Goal: Contribute content: Contribute content

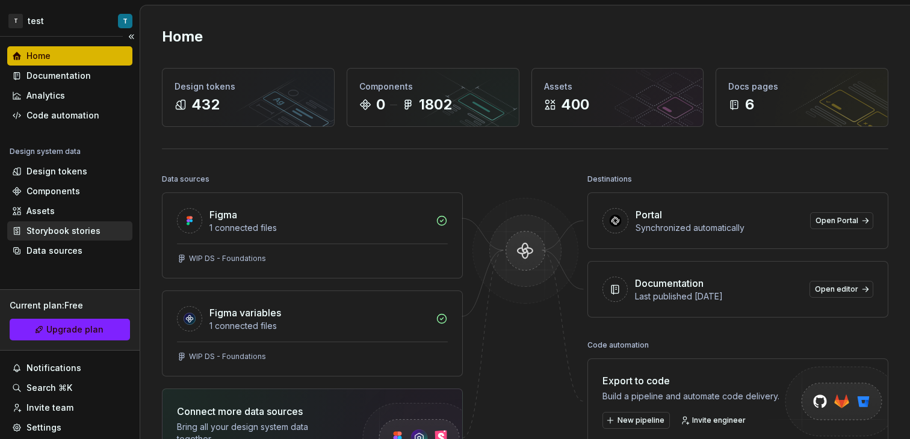
click at [67, 227] on div "Storybook stories" at bounding box center [63, 231] width 74 height 12
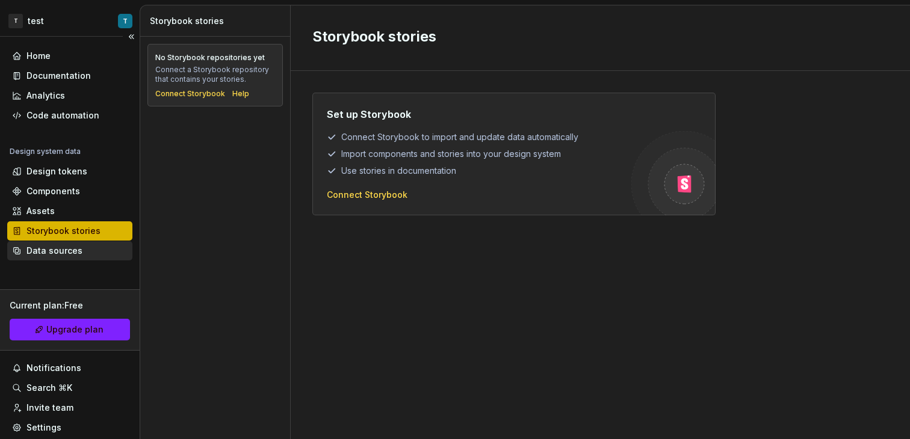
click at [58, 251] on div "Data sources" at bounding box center [54, 251] width 56 height 12
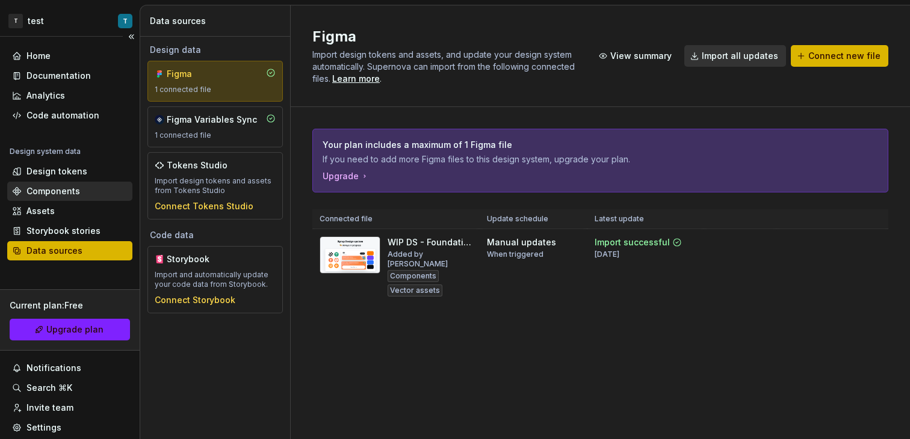
click at [60, 187] on div "Components" at bounding box center [53, 191] width 54 height 12
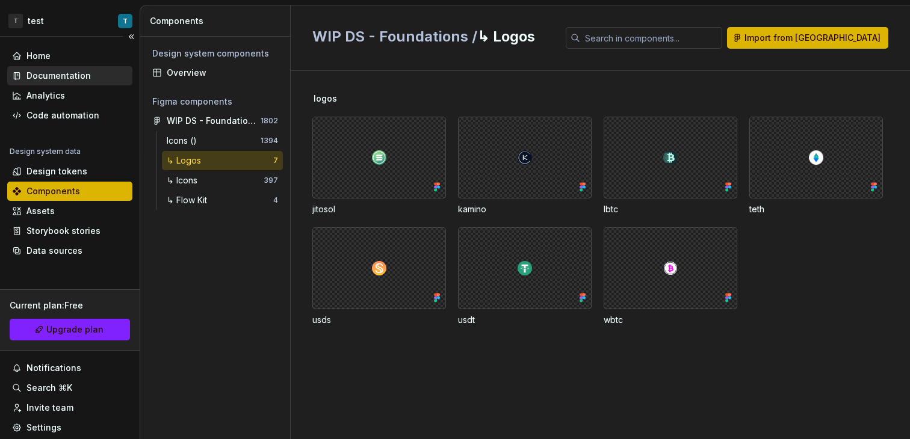
click at [70, 75] on div "Documentation" at bounding box center [58, 76] width 64 height 12
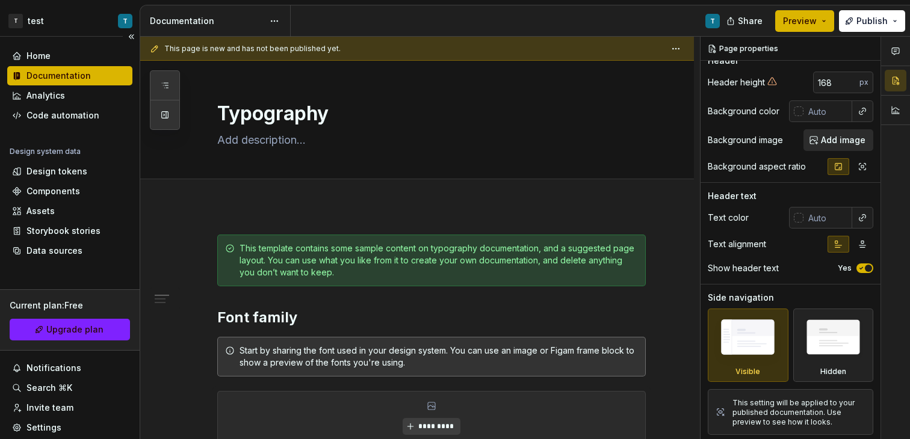
scroll to position [1, 0]
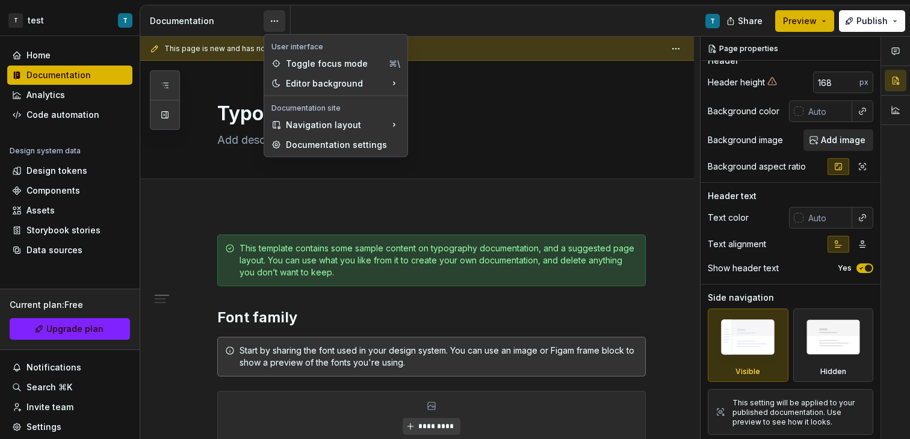
click at [282, 21] on html "T test T Home Documentation Analytics Code automation Design system data Design…" at bounding box center [455, 219] width 910 height 439
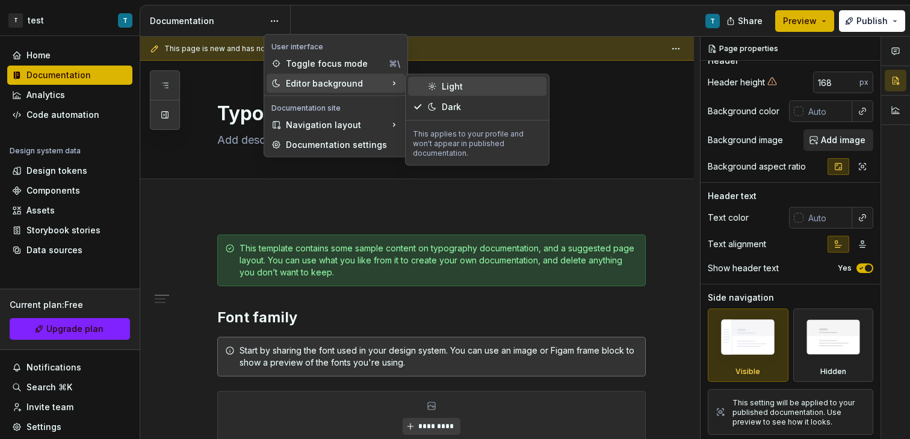
click at [436, 90] on icon at bounding box center [432, 87] width 10 height 10
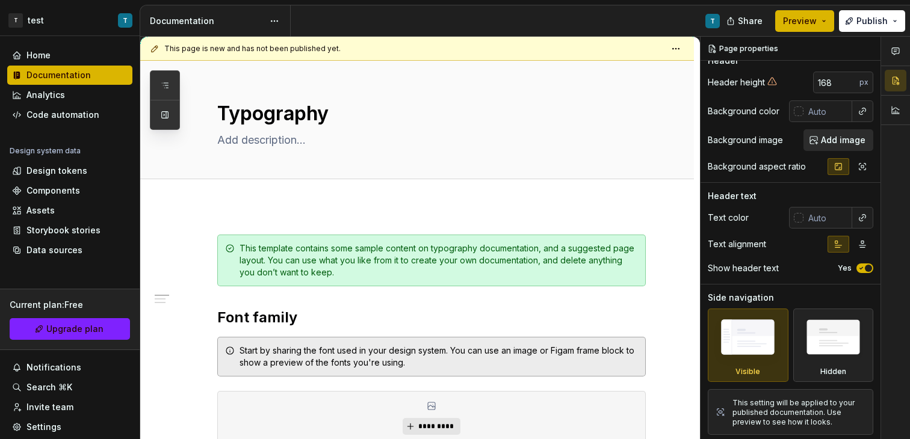
click at [285, 22] on div "Documentation" at bounding box center [215, 20] width 150 height 31
click at [283, 22] on html "T test T Home Documentation Analytics Code automation Design system data Design…" at bounding box center [455, 219] width 910 height 439
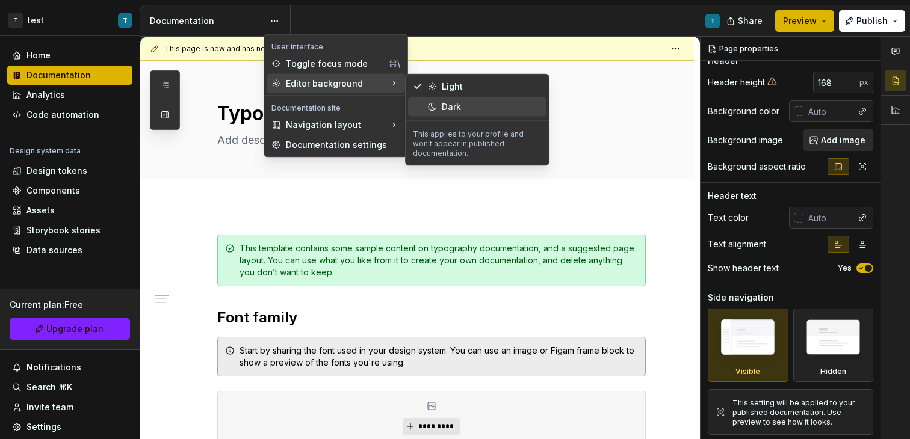
click at [460, 106] on div "Dark" at bounding box center [492, 107] width 100 height 12
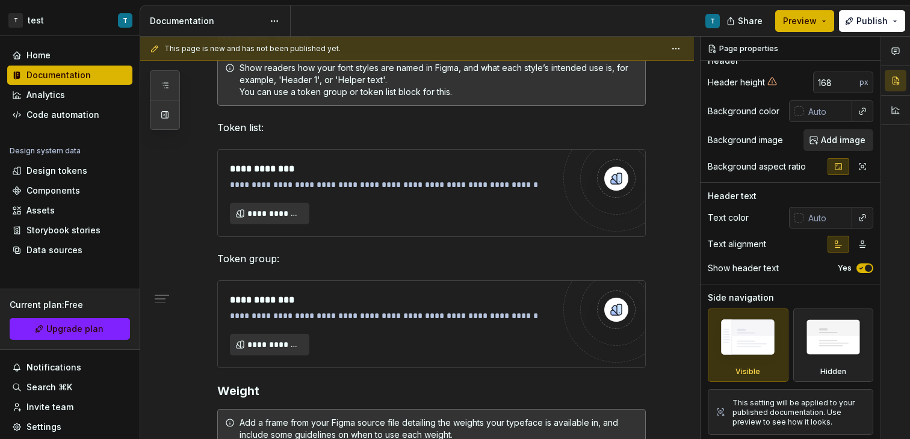
scroll to position [452, 0]
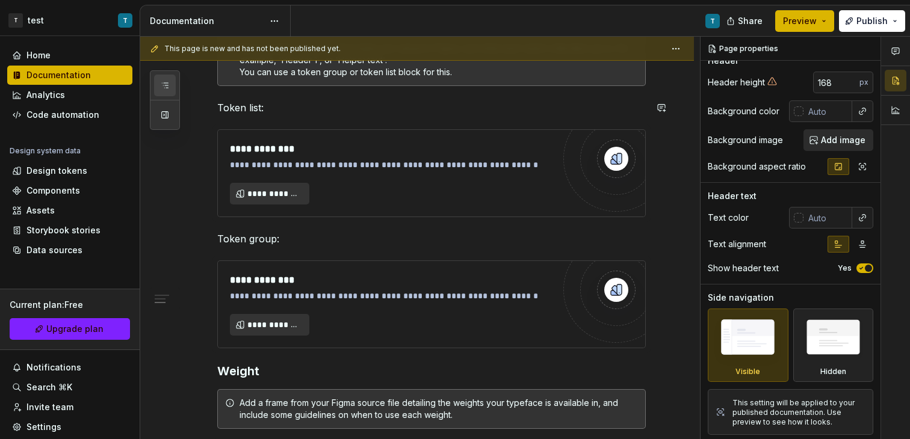
click at [172, 87] on button "button" at bounding box center [165, 86] width 22 height 22
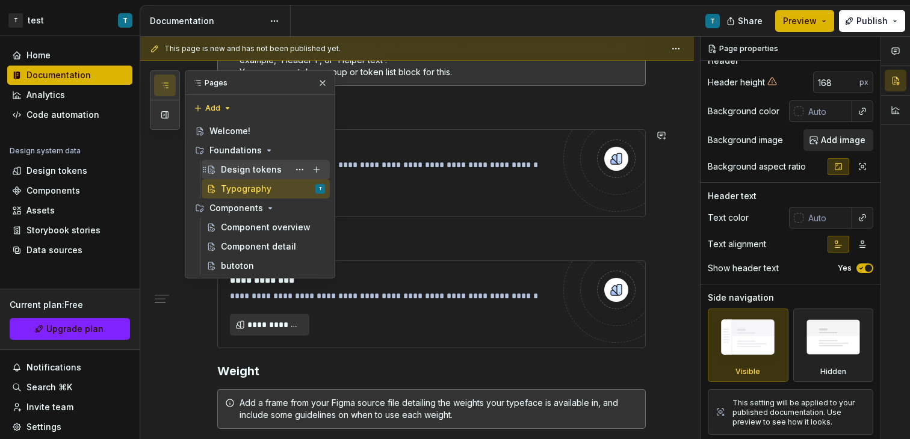
click at [271, 168] on div "Design tokens" at bounding box center [251, 170] width 61 height 12
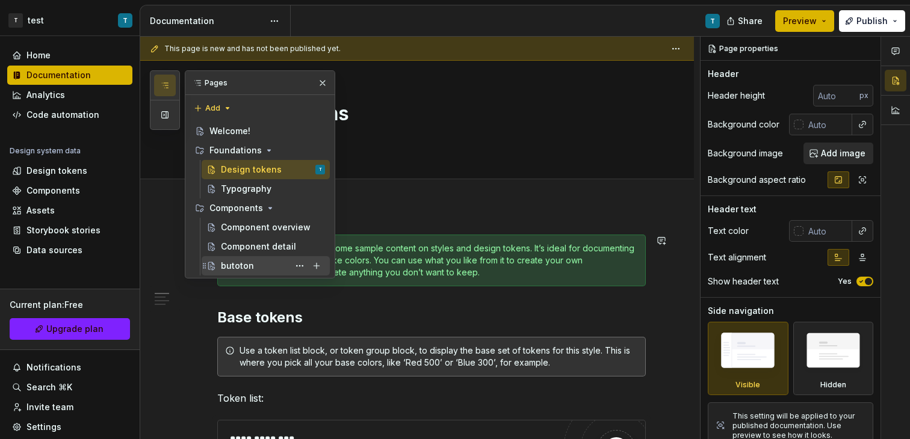
click at [262, 260] on div "butoton" at bounding box center [273, 265] width 104 height 17
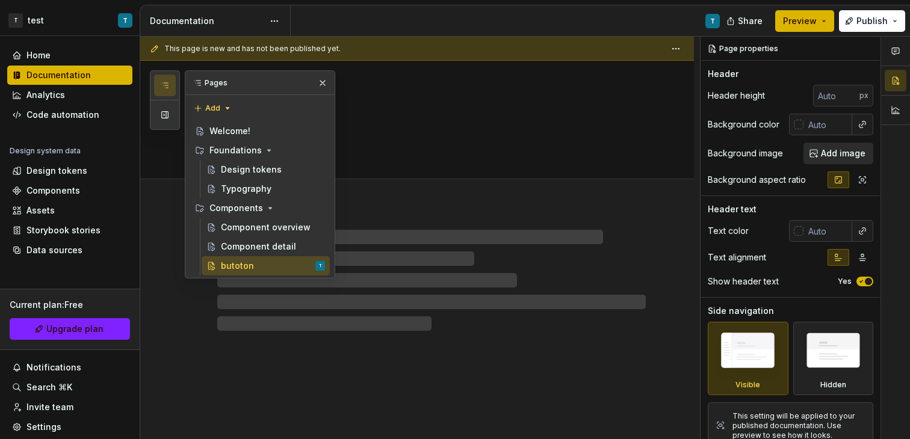
click at [487, 307] on div at bounding box center [431, 280] width 428 height 101
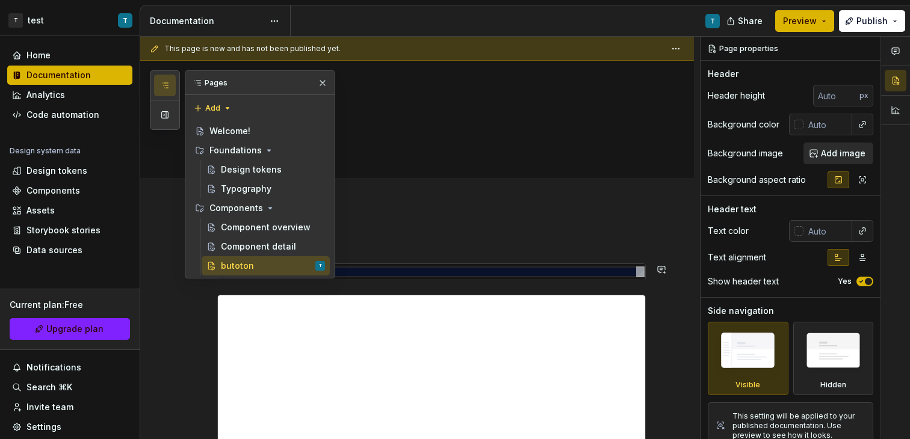
click at [430, 226] on div "**********" at bounding box center [419, 238] width 559 height 403
click at [325, 85] on button "button" at bounding box center [322, 83] width 17 height 17
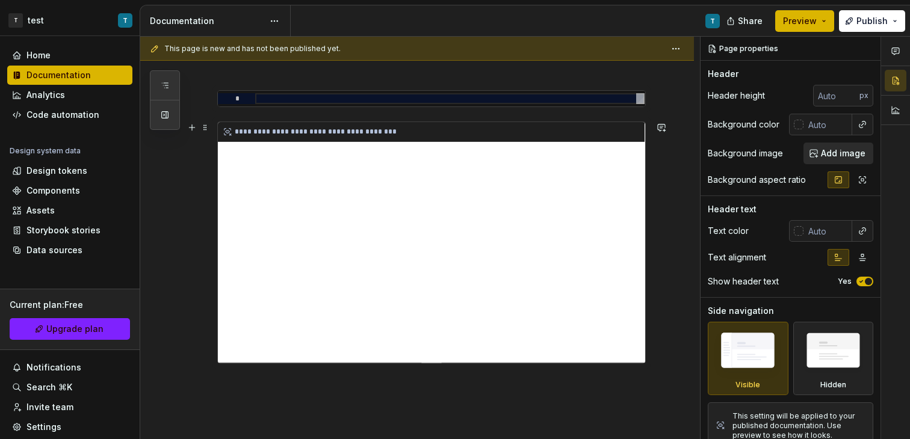
scroll to position [160, 0]
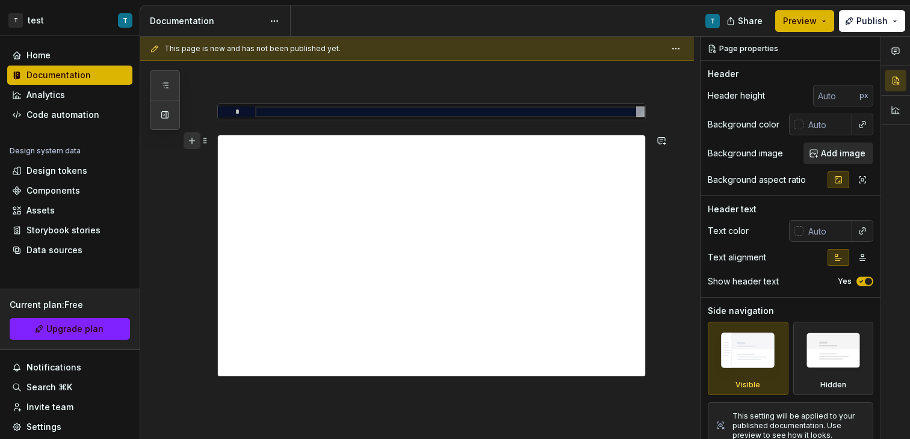
click at [193, 143] on button "button" at bounding box center [191, 140] width 17 height 17
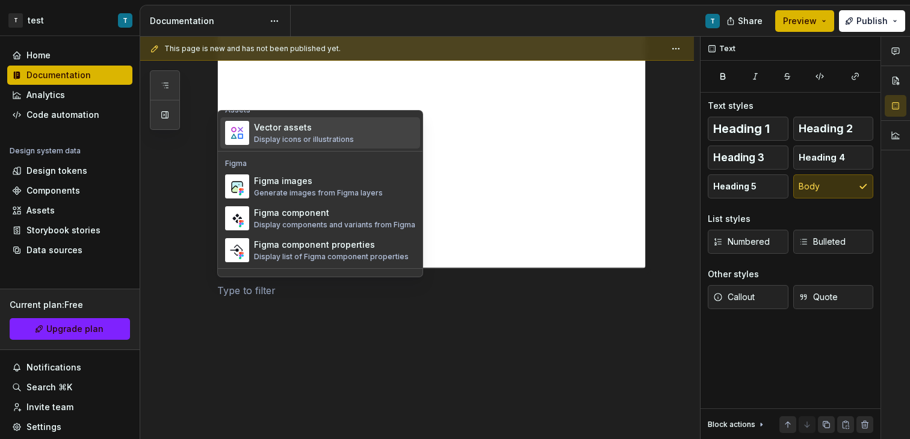
scroll to position [1170, 0]
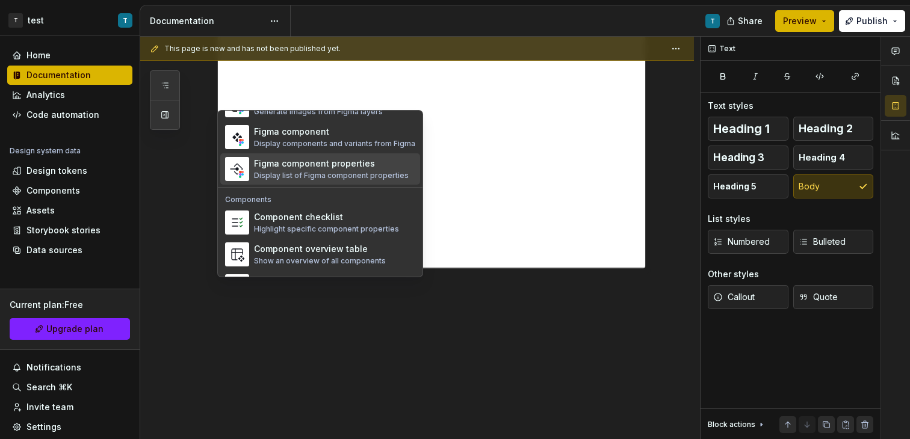
click at [353, 174] on div "Display list of Figma component properties" at bounding box center [331, 176] width 155 height 10
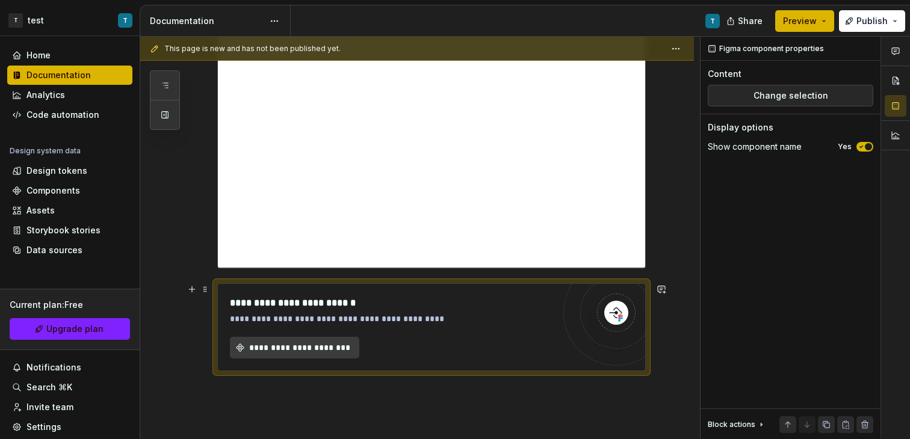
click at [316, 352] on span "**********" at bounding box center [299, 348] width 104 height 12
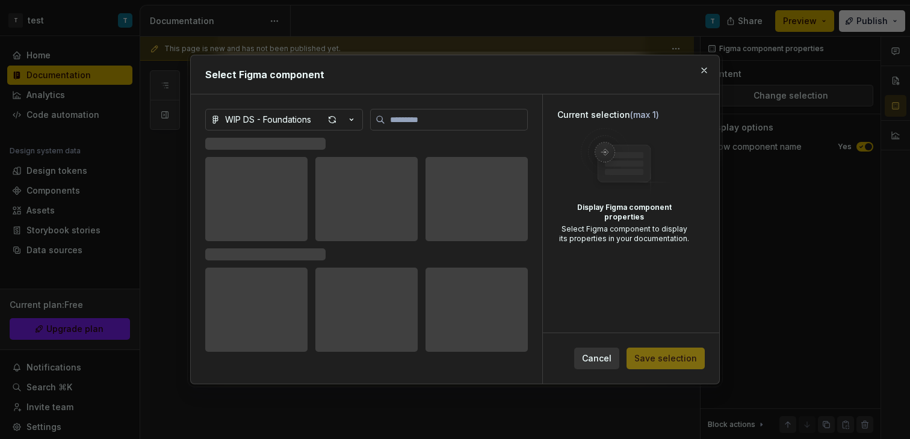
type textarea "*"
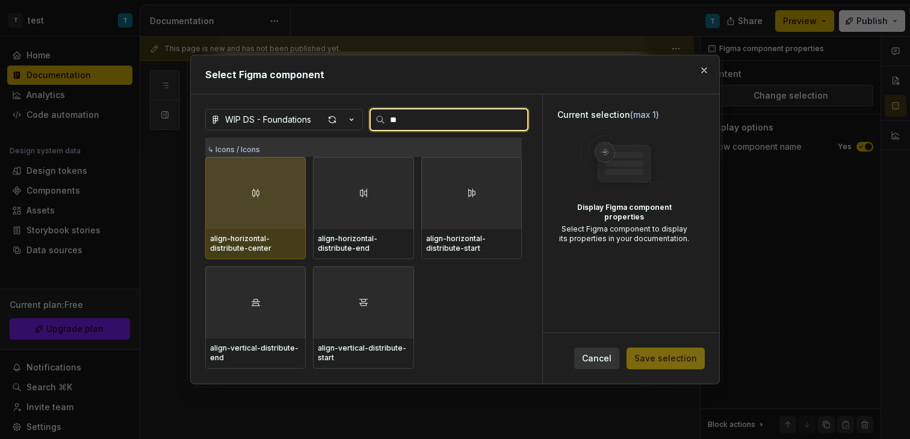
type input "*"
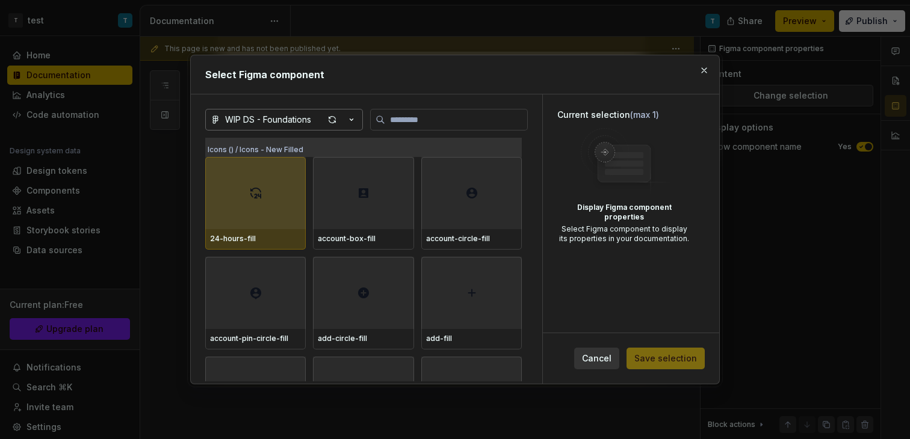
click at [286, 115] on div "WIP DS - Foundations" at bounding box center [268, 120] width 86 height 12
click at [309, 120] on div "Select Figma component WIP DS - Foundations Icons () / Icons - New Filled 24-ho…" at bounding box center [455, 219] width 910 height 439
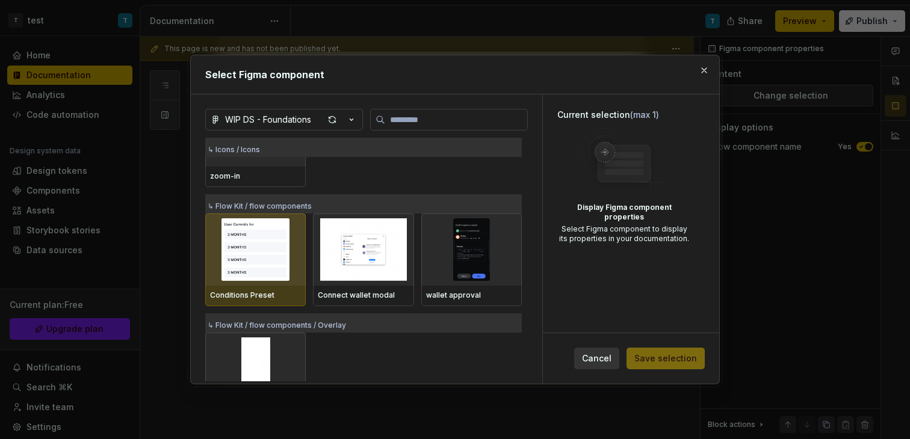
scroll to position [55878, 0]
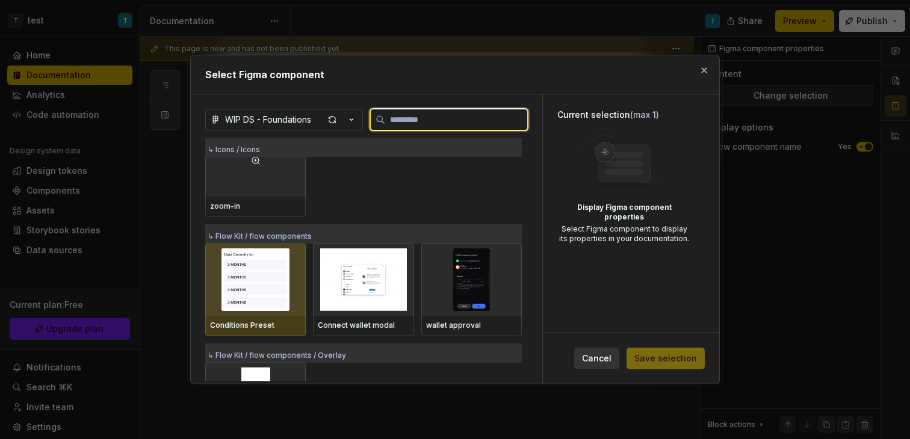
click at [274, 298] on img at bounding box center [255, 279] width 91 height 63
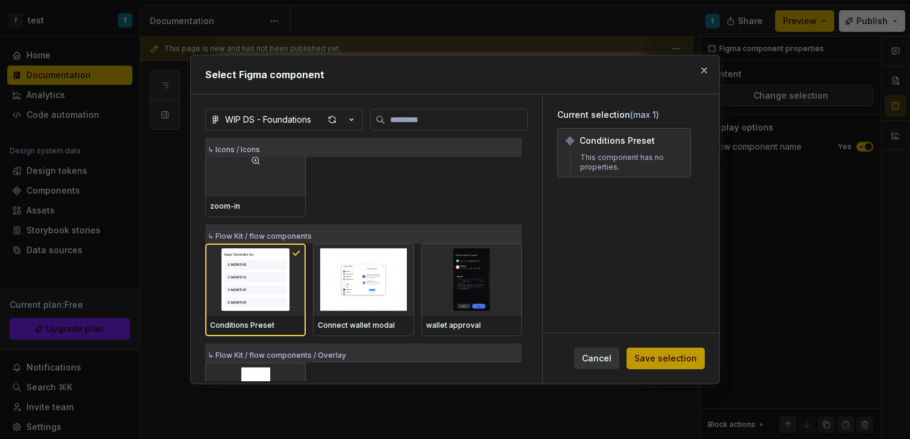
click at [653, 358] on span "Save selection" at bounding box center [665, 359] width 63 height 12
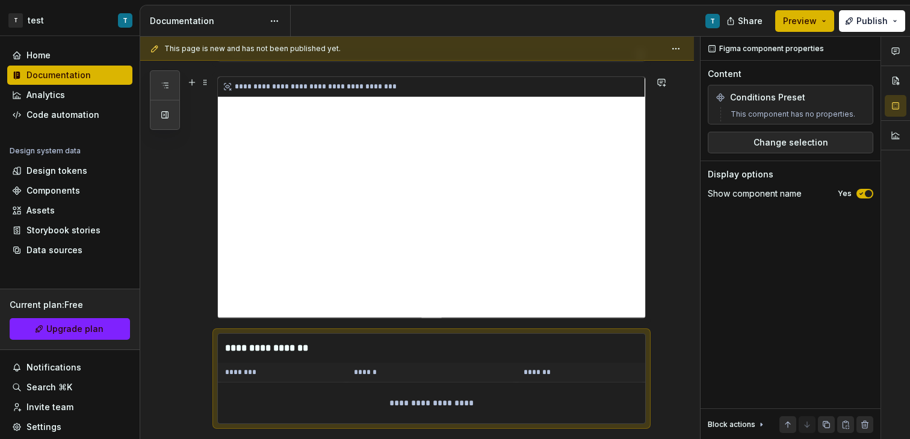
scroll to position [234, 0]
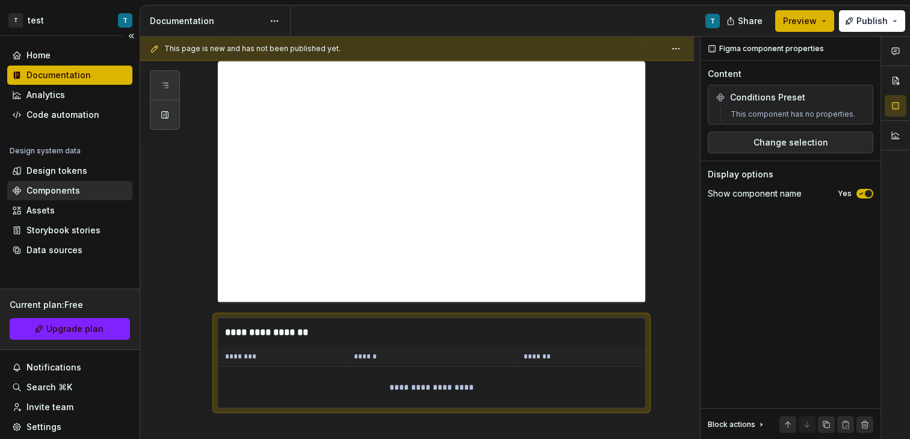
click at [70, 194] on div "Components" at bounding box center [53, 191] width 54 height 12
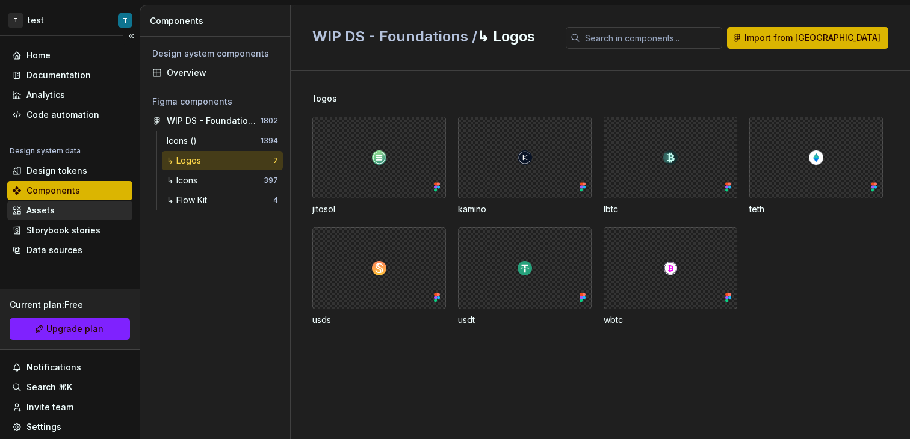
click at [58, 211] on div "Assets" at bounding box center [70, 211] width 116 height 12
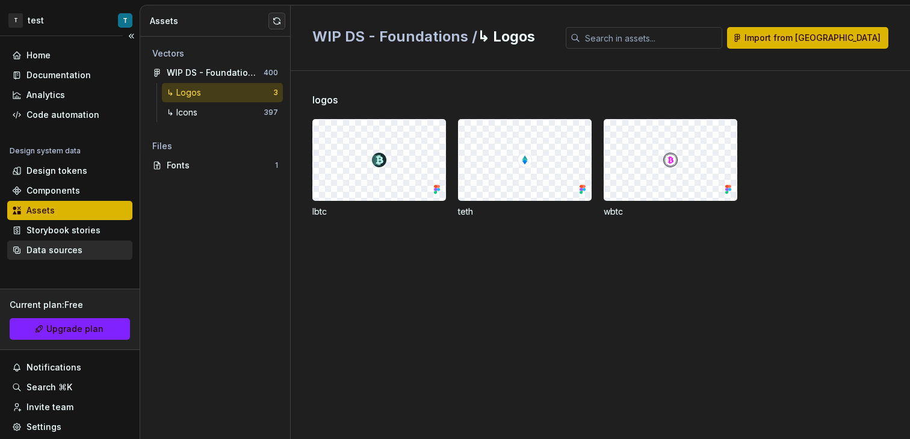
click at [83, 252] on div "Data sources" at bounding box center [70, 250] width 116 height 12
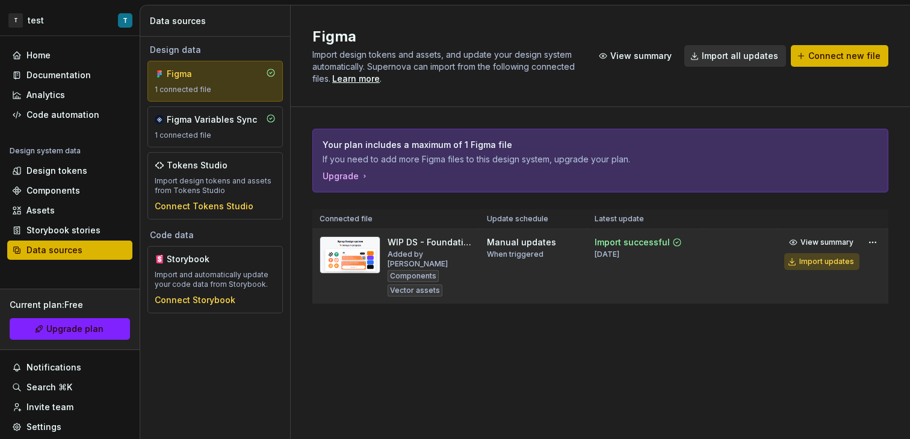
click at [829, 265] on div "Import updates" at bounding box center [826, 262] width 55 height 10
click at [807, 265] on div "Import updates" at bounding box center [826, 262] width 55 height 10
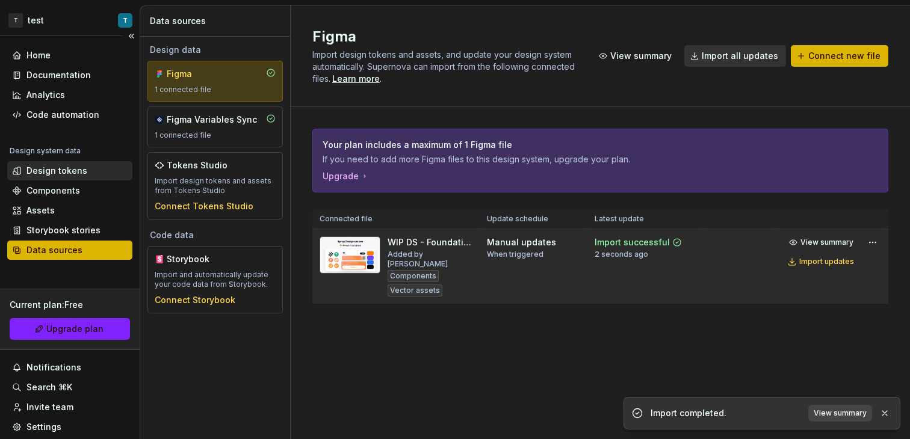
click at [73, 168] on div "Design tokens" at bounding box center [56, 171] width 61 height 12
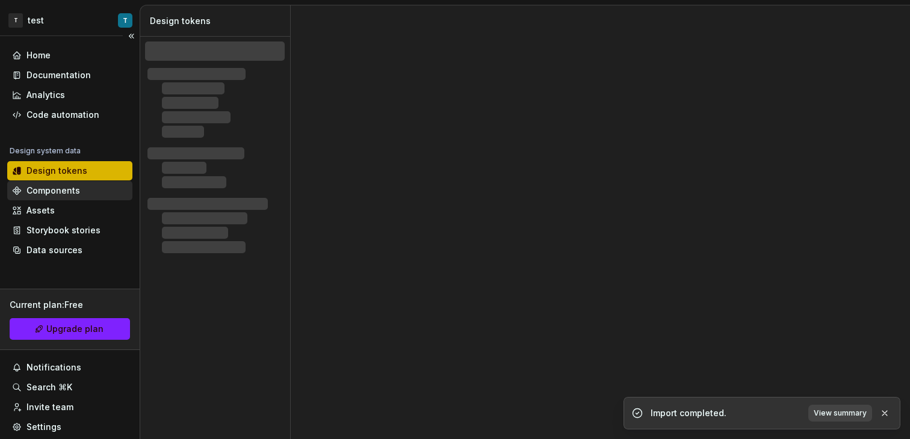
click at [77, 188] on div "Components" at bounding box center [53, 191] width 54 height 12
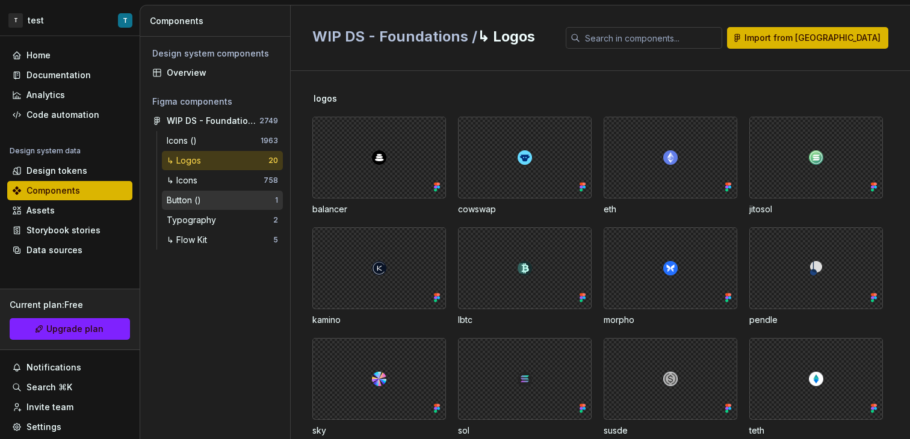
click at [226, 203] on div "Button ()" at bounding box center [221, 200] width 108 height 12
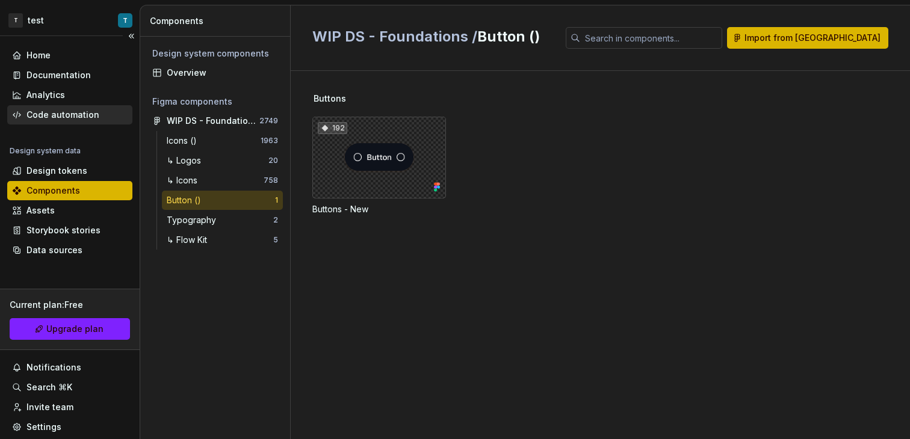
click at [76, 114] on div "Code automation" at bounding box center [62, 115] width 73 height 12
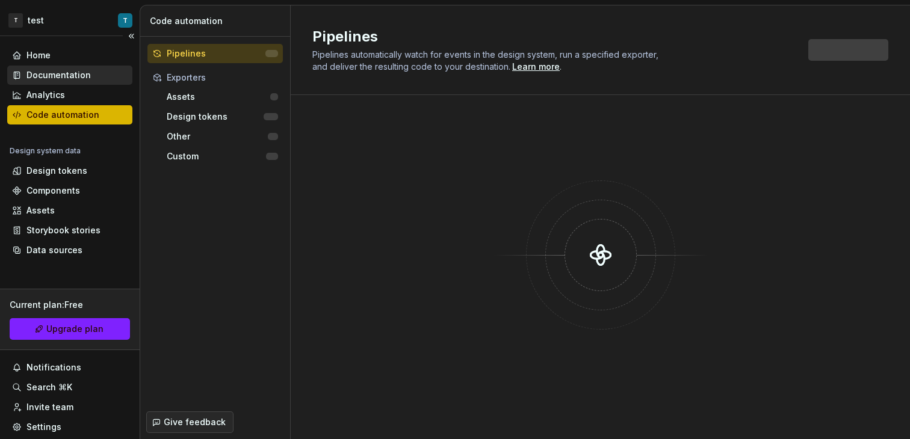
click at [80, 72] on div "Documentation" at bounding box center [58, 75] width 64 height 12
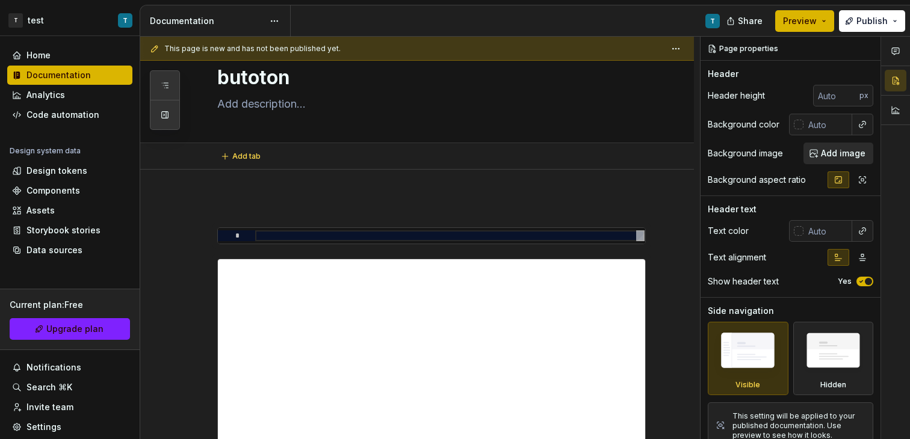
type textarea "*"
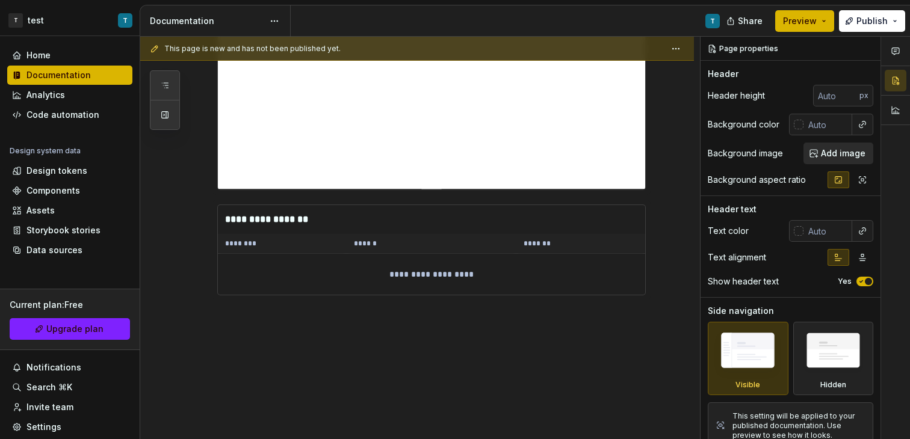
scroll to position [349, 0]
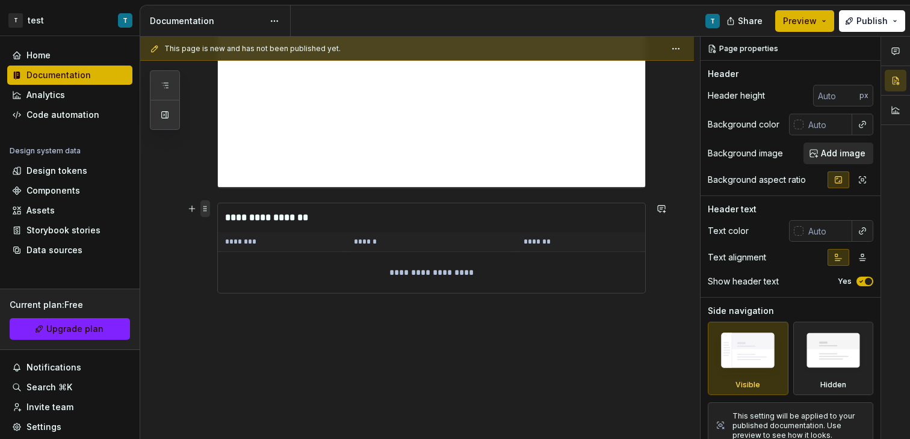
click at [206, 206] on span at bounding box center [205, 208] width 10 height 17
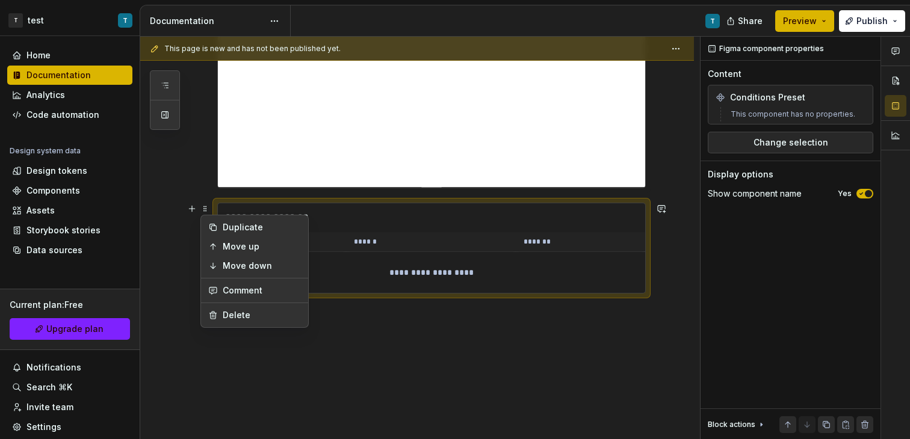
drag, startPoint x: 478, startPoint y: 330, endPoint x: 572, endPoint y: 244, distance: 127.8
click at [478, 330] on div "**********" at bounding box center [419, 238] width 559 height 403
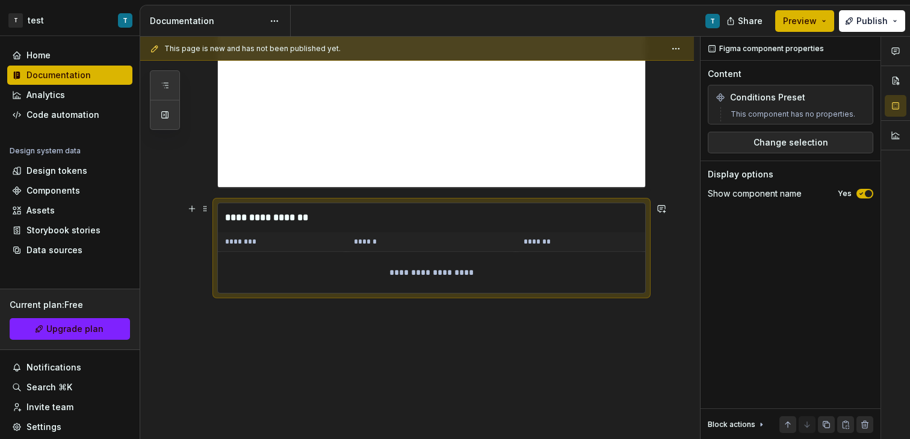
click at [277, 254] on div "**********" at bounding box center [431, 272] width 427 height 41
click at [799, 134] on button "Change selection" at bounding box center [789, 143] width 165 height 22
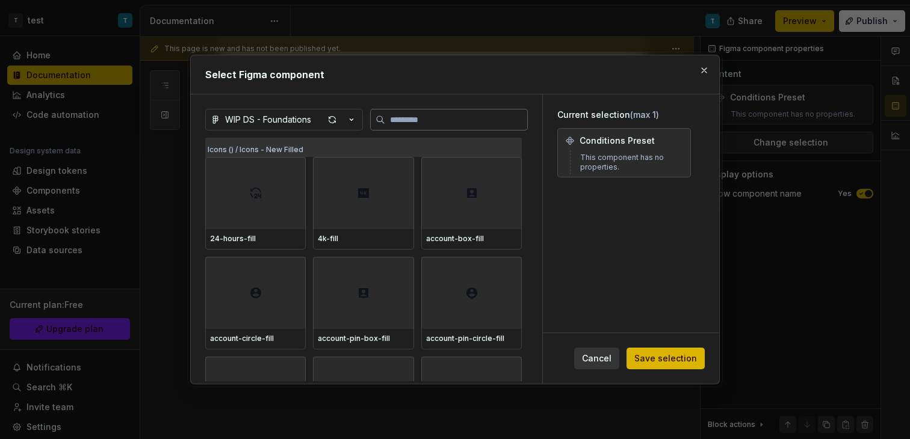
click at [410, 120] on input "search" at bounding box center [456, 120] width 142 height 12
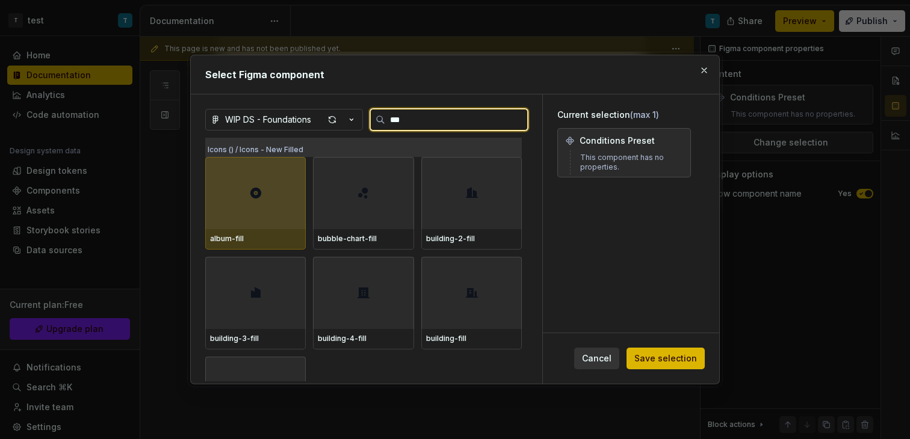
type input "****"
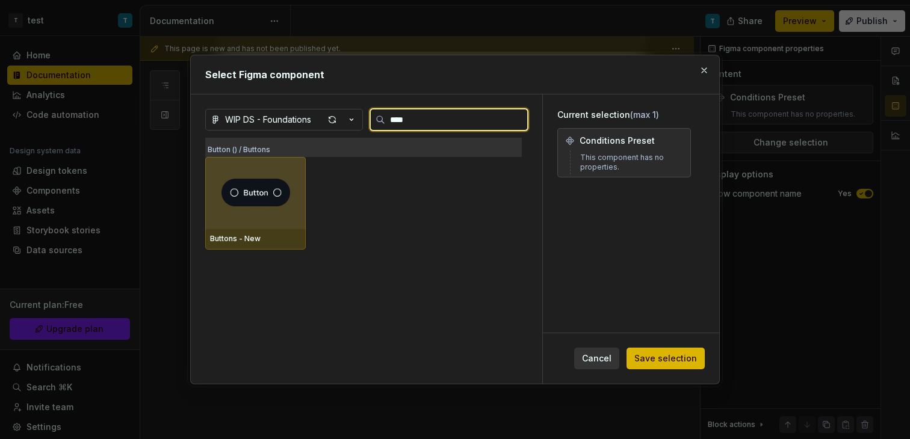
click at [280, 202] on img at bounding box center [256, 193] width 84 height 34
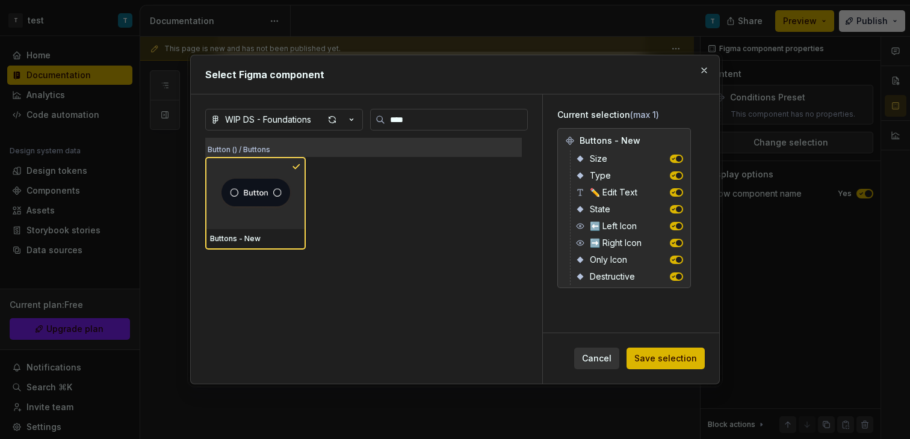
click at [684, 354] on span "Save selection" at bounding box center [665, 359] width 63 height 12
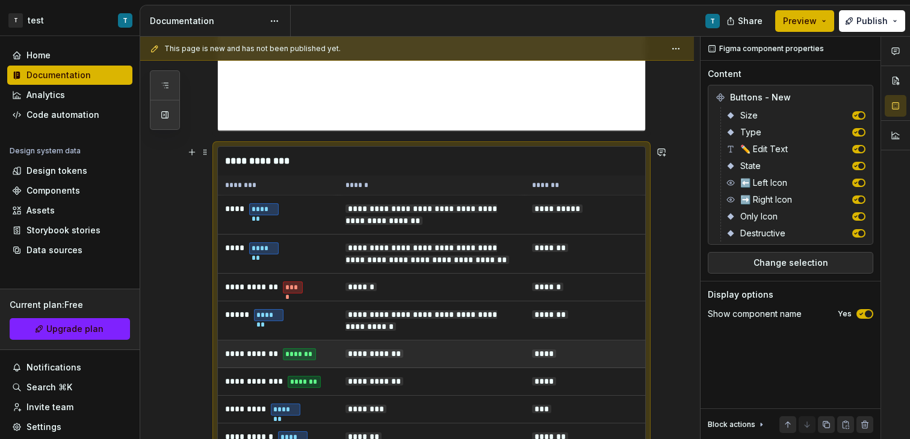
scroll to position [390, 0]
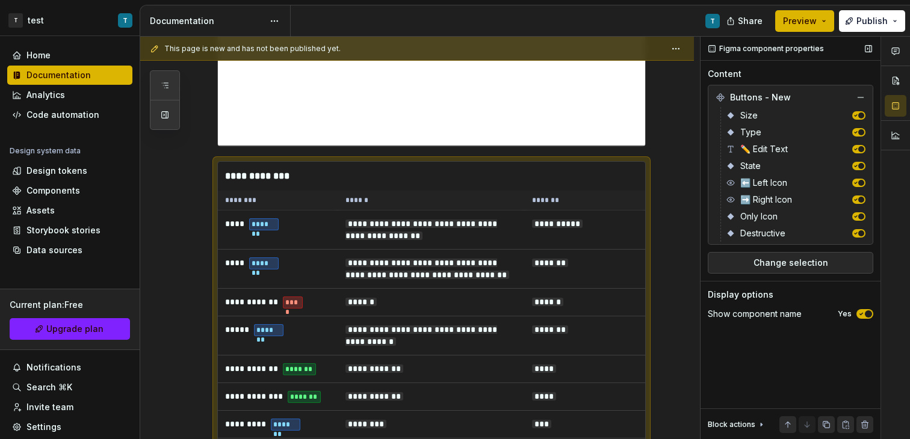
click at [860, 238] on div "Destructive" at bounding box center [795, 233] width 140 height 17
click at [860, 235] on span "button" at bounding box center [861, 233] width 6 height 6
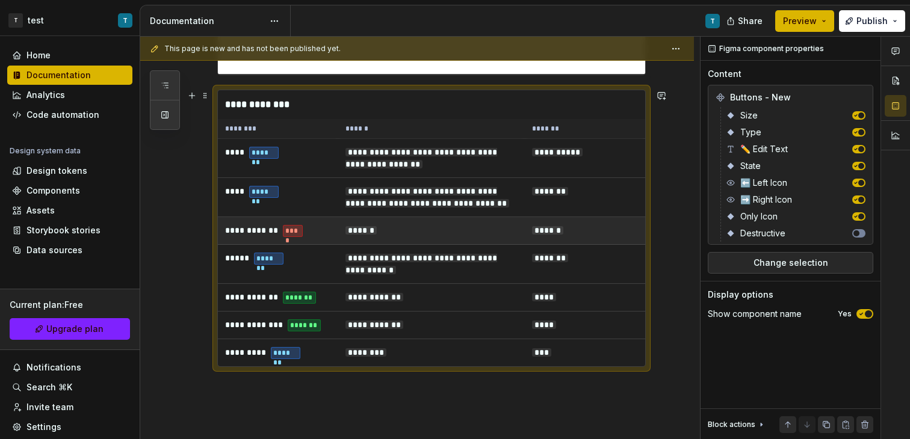
scroll to position [549, 0]
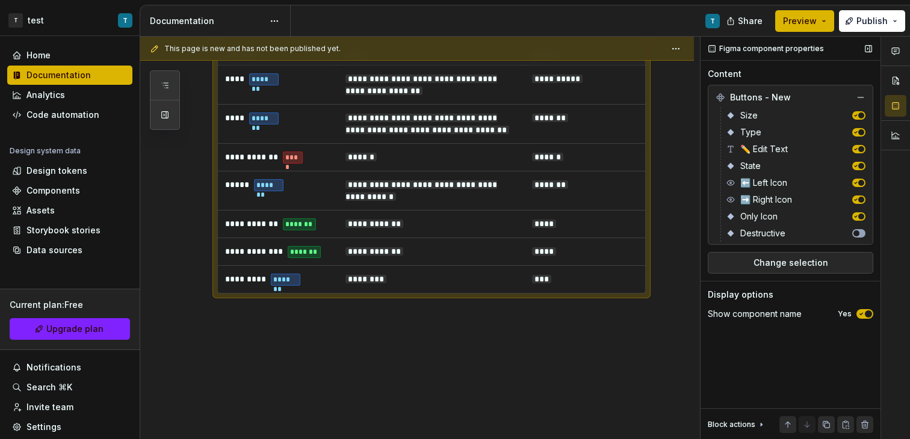
click at [855, 232] on span "button" at bounding box center [856, 233] width 6 height 6
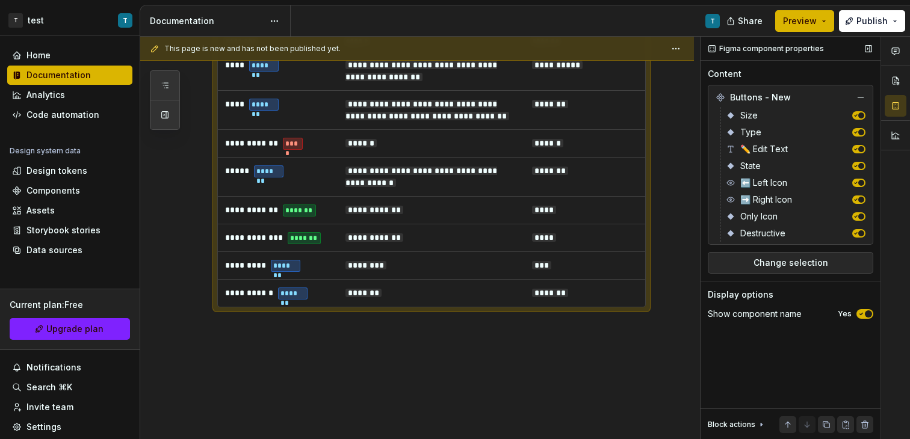
click at [862, 315] on icon "button" at bounding box center [861, 313] width 10 height 7
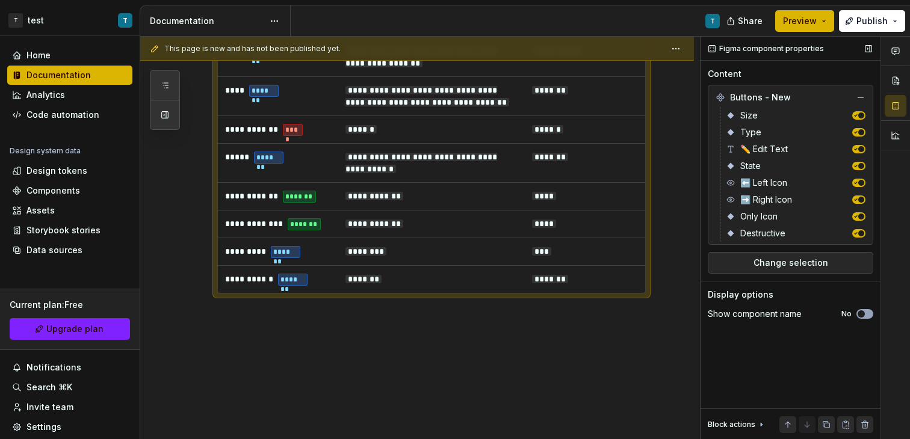
scroll to position [515, 0]
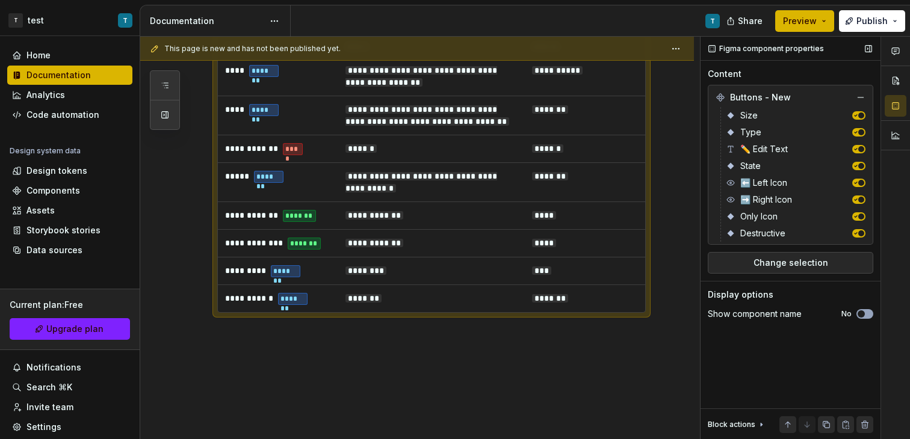
click at [862, 315] on span "button" at bounding box center [860, 313] width 7 height 7
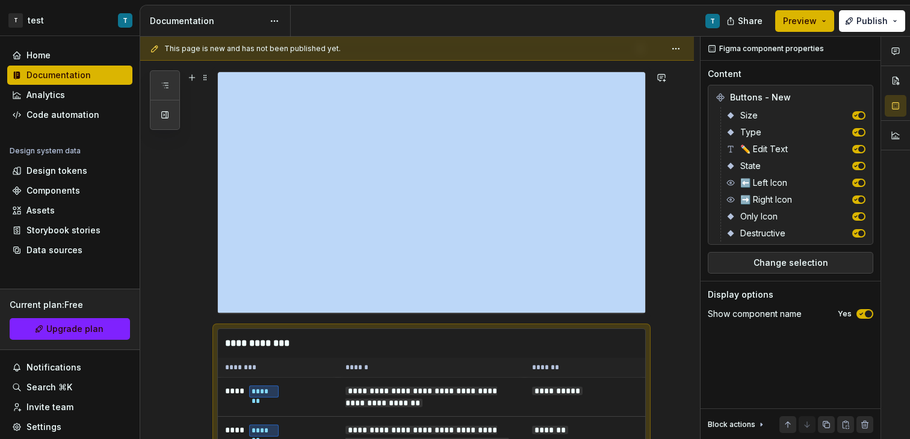
scroll to position [158, 0]
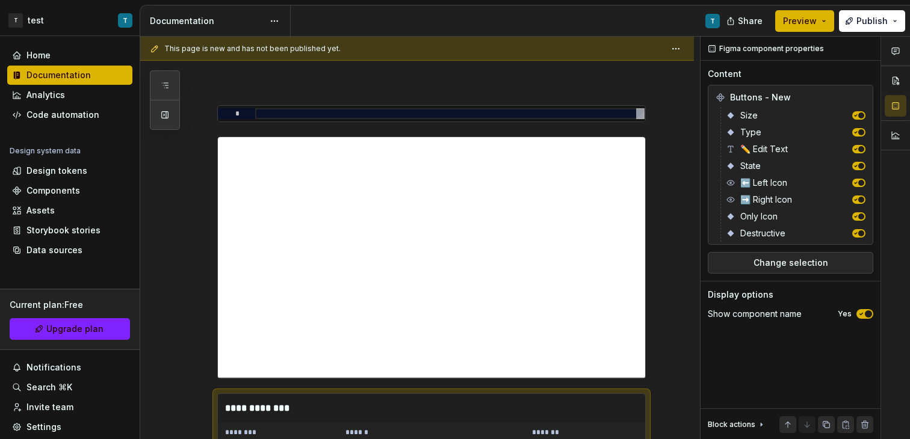
type textarea "*"
